Goal: Find specific page/section: Find specific page/section

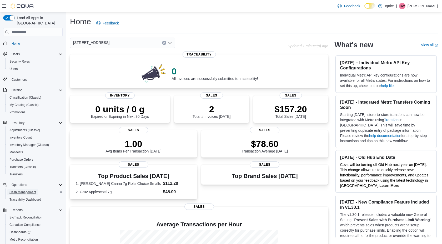
click at [19, 190] on span "Cash Management" at bounding box center [22, 192] width 27 height 4
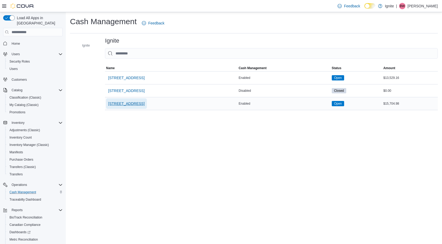
click at [123, 103] on span "[STREET_ADDRESS]" at bounding box center [126, 103] width 36 height 5
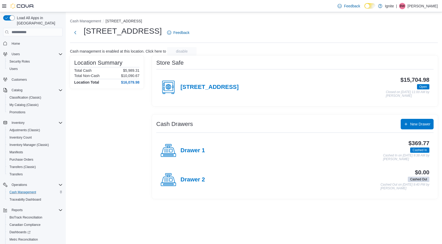
click at [171, 85] on icon at bounding box center [168, 87] width 16 height 16
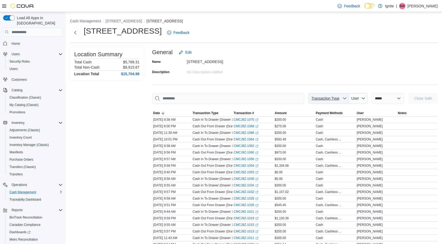
click at [343, 99] on icon "button" at bounding box center [344, 99] width 3 height 2
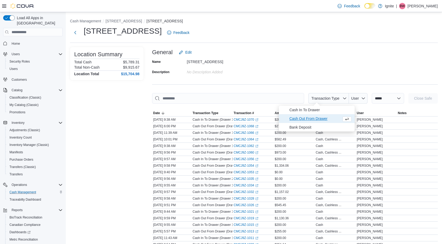
click at [306, 118] on span "Cash Out From Drawer" at bounding box center [314, 118] width 50 height 6
type input "**********"
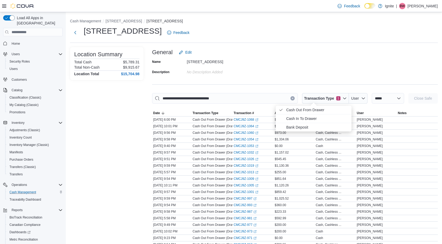
click at [372, 46] on div "**********" at bounding box center [254, 239] width 376 height 454
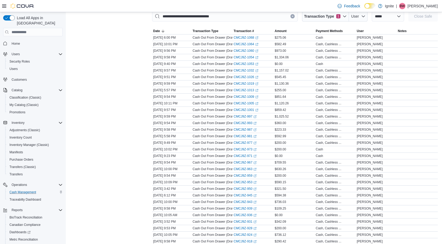
scroll to position [81, 0]
click at [247, 44] on link "CMCJ9Z-1064 (opens in a new tab or window)" at bounding box center [246, 45] width 25 height 4
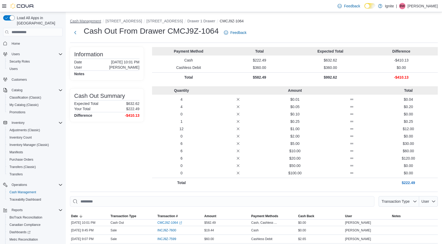
click at [93, 20] on button "Cash Management" at bounding box center [85, 21] width 31 height 4
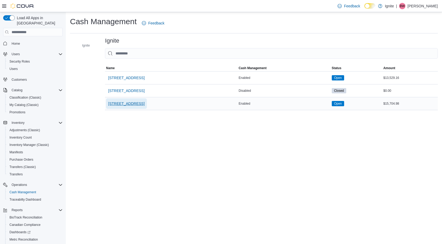
click at [129, 104] on span "[STREET_ADDRESS]" at bounding box center [126, 103] width 36 height 5
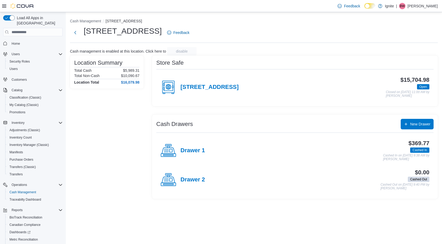
click at [166, 86] on icon at bounding box center [168, 87] width 16 height 16
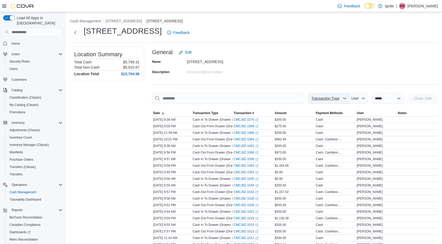
click at [342, 98] on icon "button" at bounding box center [344, 98] width 4 height 4
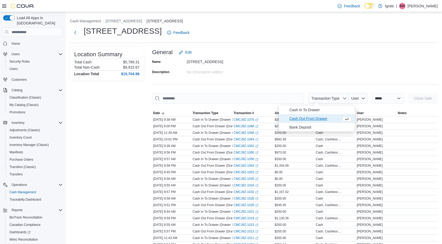
click at [303, 118] on span "Cash Out From Drawer" at bounding box center [314, 118] width 50 height 6
type input "**********"
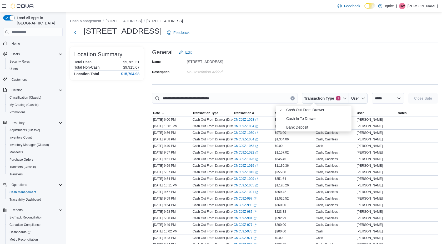
click at [311, 69] on div "Name 5440 I-55 Frontage Road N Description No Description added" at bounding box center [295, 67] width 286 height 18
click at [250, 128] on link "CMCJ9Z-1064 (opens in a new tab or window)" at bounding box center [246, 126] width 25 height 4
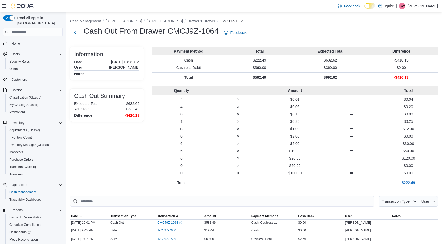
click at [215, 21] on button "Drawer 1 Drawer" at bounding box center [201, 21] width 28 height 4
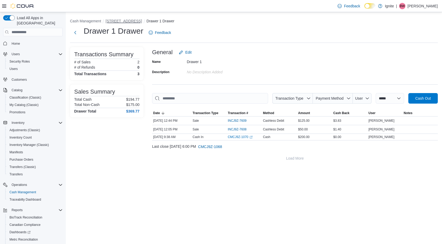
click at [135, 22] on button "[STREET_ADDRESS]" at bounding box center [123, 21] width 36 height 4
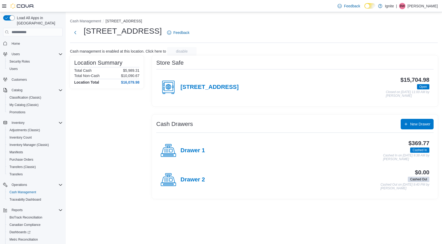
click at [172, 86] on rect at bounding box center [172, 87] width 1 height 2
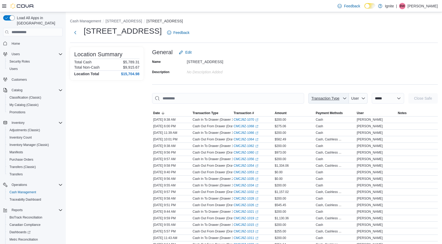
click at [342, 98] on icon "button" at bounding box center [344, 98] width 4 height 4
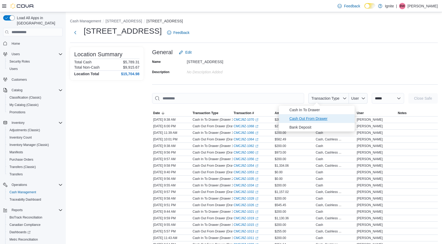
click at [306, 119] on span "Cash Out From Drawer" at bounding box center [320, 118] width 62 height 6
type input "**********"
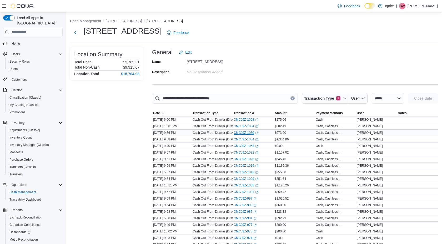
click at [237, 132] on link "CMCJ9Z-1060 (opens in a new tab or window)" at bounding box center [246, 133] width 25 height 4
